Goal: Transaction & Acquisition: Purchase product/service

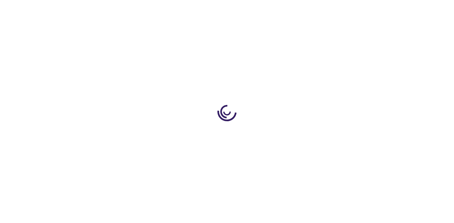
type input "0"
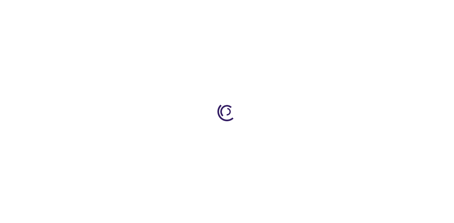
type input "0"
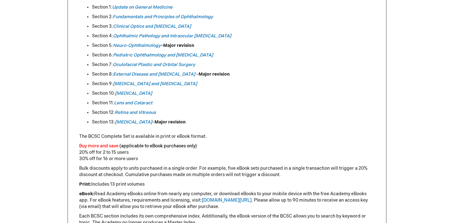
scroll to position [369, 0]
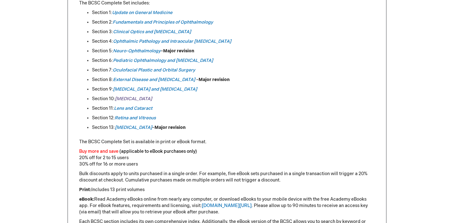
click at [126, 99] on em "[MEDICAL_DATA]" at bounding box center [133, 98] width 37 height 5
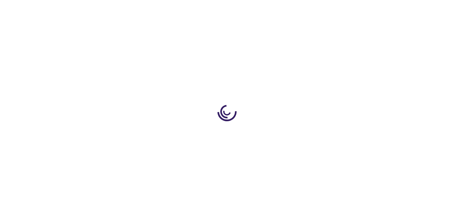
type input "0"
